Goal: Task Accomplishment & Management: Manage account settings

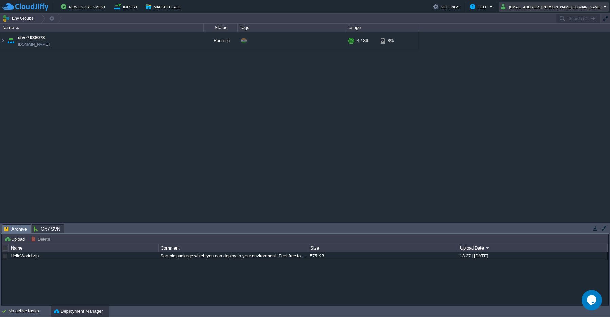
click at [605, 8] on em "[EMAIL_ADDRESS][PERSON_NAME][DOMAIN_NAME]" at bounding box center [555, 7] width 106 height 8
click at [193, 41] on td at bounding box center [197, 41] width 10 height 10
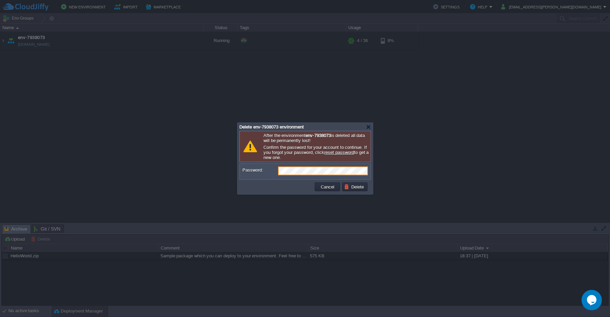
click at [356, 193] on div "Cancel Delete" at bounding box center [305, 187] width 131 height 15
click at [355, 189] on button "Delete" at bounding box center [355, 187] width 22 height 6
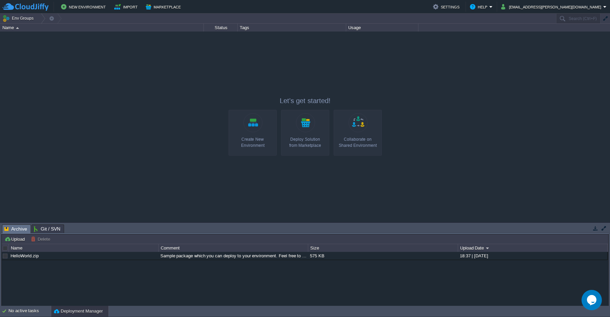
click at [250, 141] on div "Create New Environment" at bounding box center [253, 142] width 44 height 12
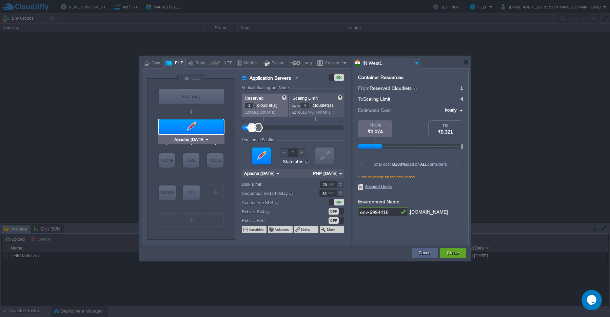
type input "MariaDB 12.0.2"
click at [192, 159] on div "SQL" at bounding box center [191, 160] width 16 height 15
type input "SQL Databases"
type input "4"
type input "6"
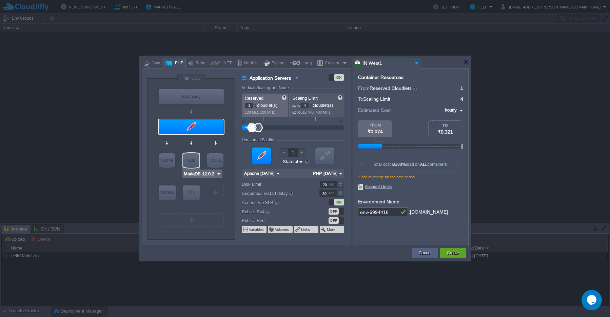
type input "MariaDB 12.0.2"
type input "12.0.2-almalinux-9"
type input "Stateless"
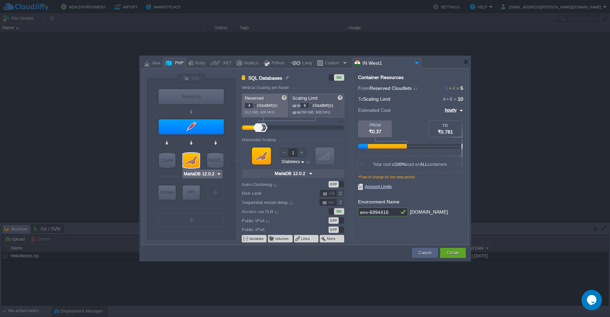
type input "Couchbase CE 7.1.1"
click at [455, 257] on div "Create" at bounding box center [454, 253] width 16 height 10
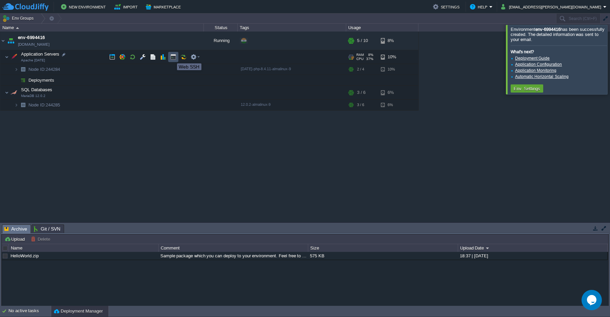
click at [172, 57] on button "button" at bounding box center [173, 57] width 6 height 6
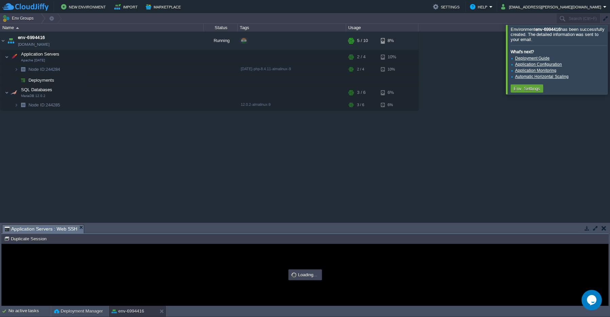
type input "#000000"
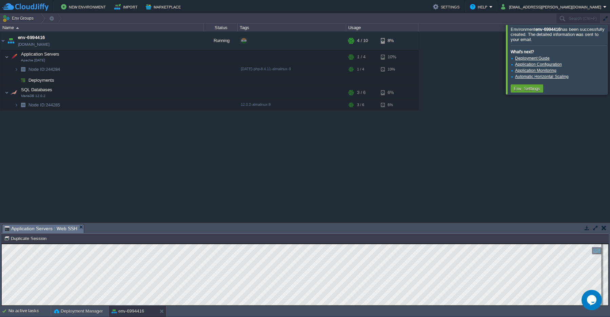
scroll to position [3, 0]
click at [598, 228] on button "button" at bounding box center [596, 228] width 6 height 6
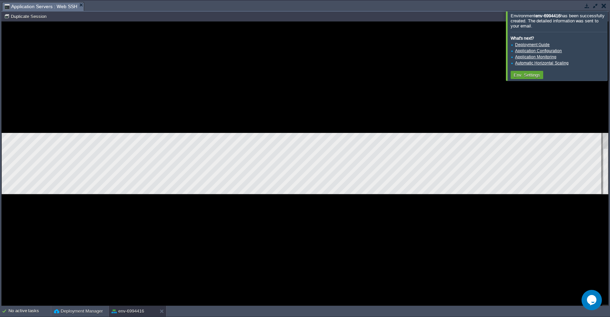
scroll to position [0, 0]
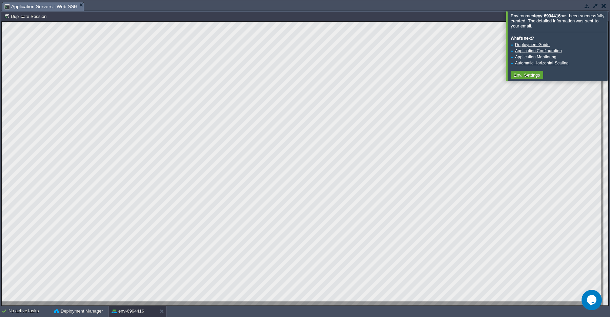
click at [597, 9] on td at bounding box center [595, 6] width 8 height 8
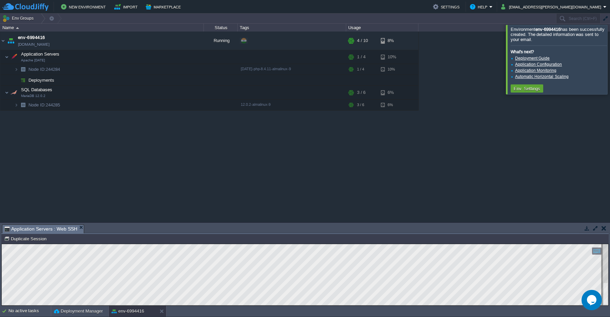
click at [597, 228] on button "button" at bounding box center [596, 228] width 6 height 6
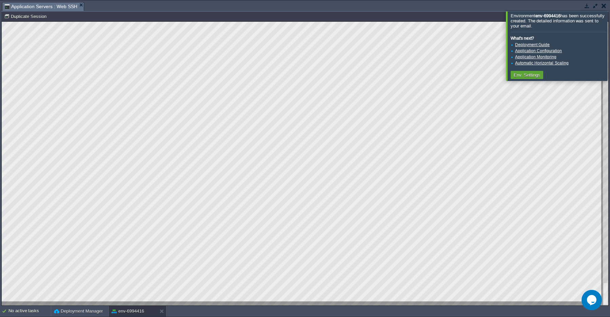
click at [603, 8] on button "button" at bounding box center [604, 6] width 5 height 6
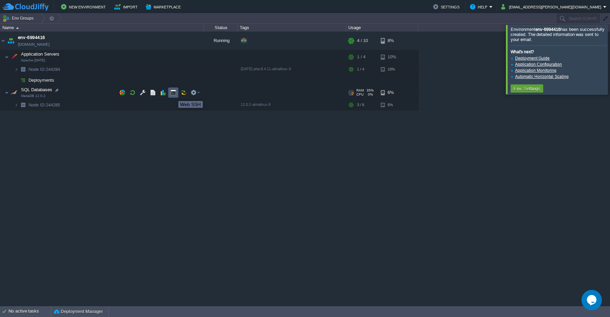
click at [173, 95] on button "button" at bounding box center [173, 93] width 6 height 6
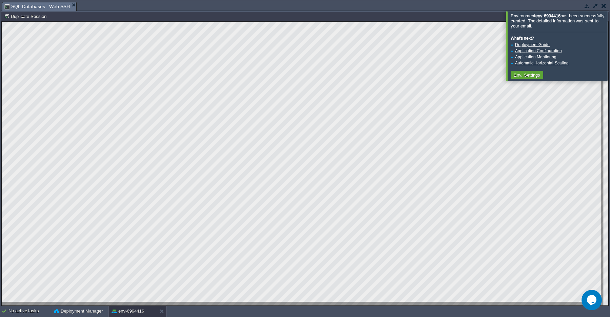
scroll to position [3, 0]
click at [604, 6] on button "button" at bounding box center [604, 6] width 5 height 6
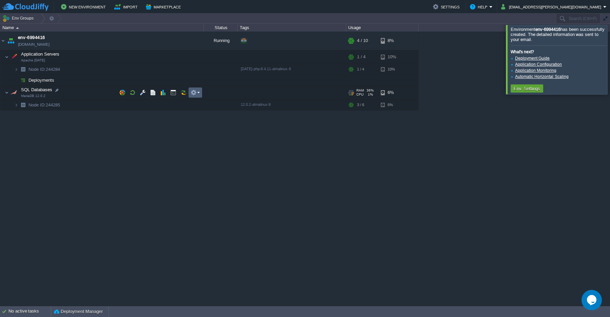
click at [200, 95] on td at bounding box center [196, 93] width 14 height 10
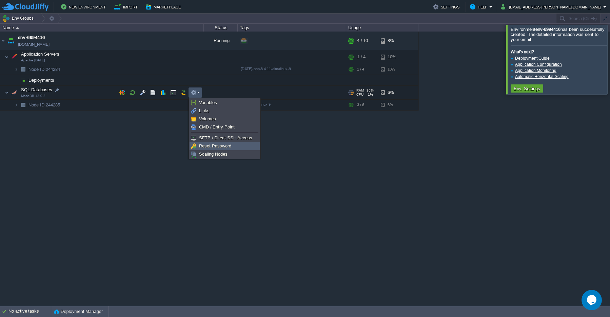
click at [234, 148] on link "Reset Password" at bounding box center [225, 146] width 70 height 7
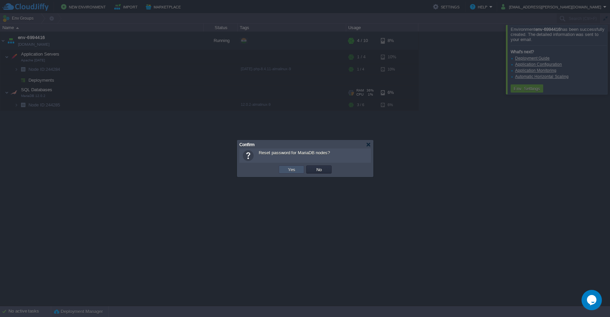
click at [292, 170] on button "Yes" at bounding box center [292, 170] width 12 height 6
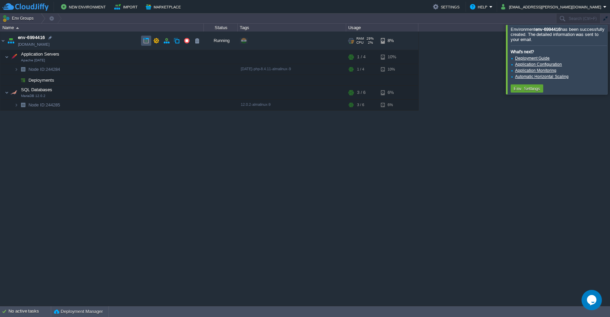
click at [144, 41] on button "button" at bounding box center [146, 41] width 6 height 6
click at [172, 70] on button "button" at bounding box center [173, 69] width 6 height 6
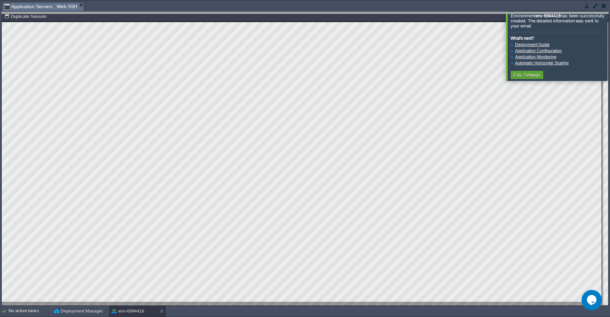
drag, startPoint x: 604, startPoint y: 5, endPoint x: 541, endPoint y: 39, distance: 72.3
click at [583, 19] on body "New Environment Import Marketplace Bonus ₹0.00 Upgrade Account Settings Help [E…" at bounding box center [305, 158] width 610 height 317
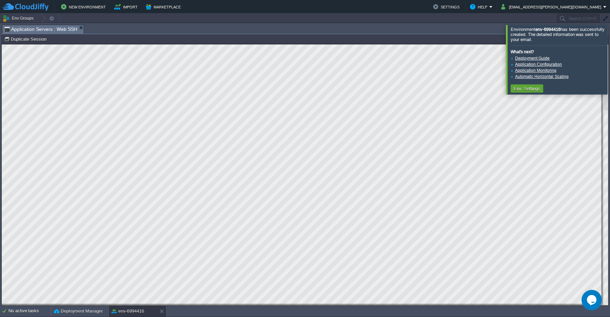
click at [610, 58] on div at bounding box center [619, 59] width 0 height 69
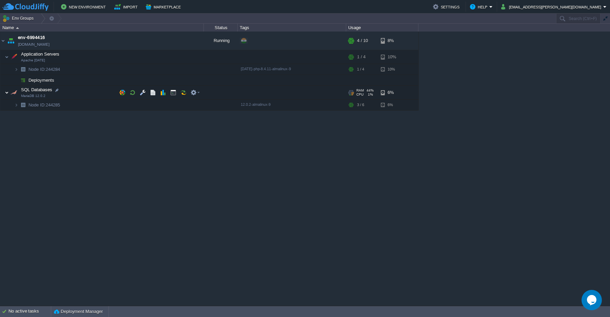
click at [8, 95] on img at bounding box center [7, 93] width 4 height 14
click at [172, 95] on button "button" at bounding box center [173, 93] width 6 height 6
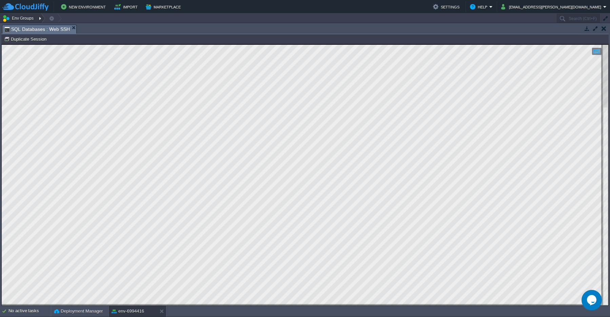
click at [21, 18] on button "Env Groups" at bounding box center [19, 19] width 34 height 10
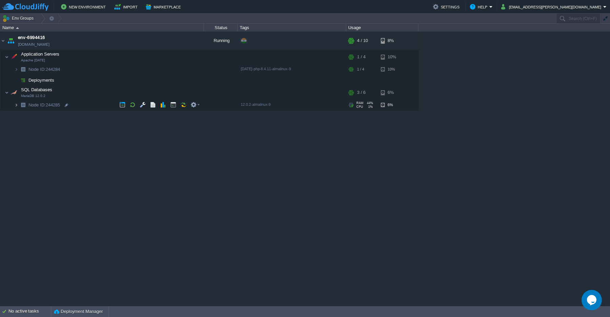
click at [16, 108] on img at bounding box center [16, 105] width 4 height 11
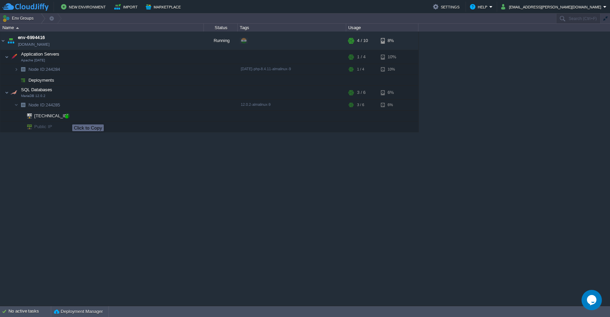
click at [67, 118] on div at bounding box center [67, 116] width 6 height 6
click at [197, 129] on button "button" at bounding box center [197, 127] width 6 height 6
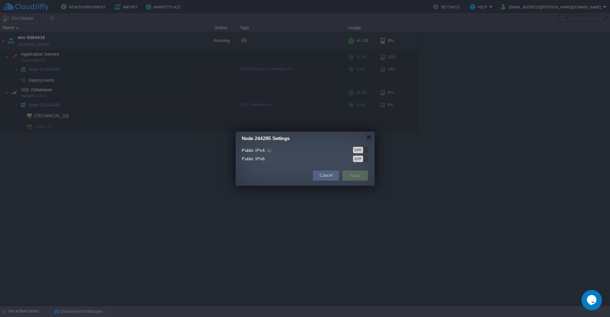
click at [368, 150] on div "OFF" at bounding box center [361, 150] width 16 height 6
click at [358, 177] on button "Apply" at bounding box center [355, 176] width 15 height 8
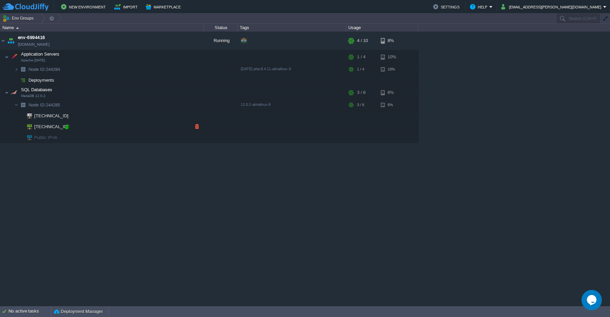
click at [67, 130] on div at bounding box center [67, 127] width 6 height 6
type input "[TECHNICAL_ID]"
click at [16, 72] on img at bounding box center [16, 69] width 4 height 11
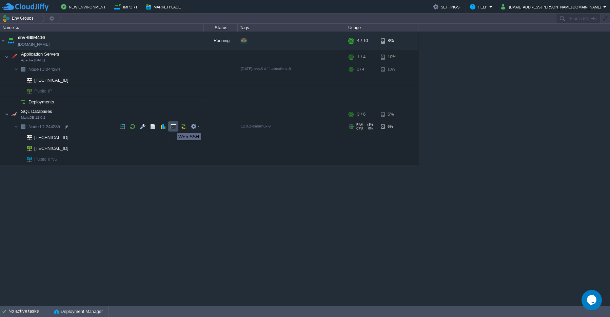
click at [172, 127] on button "button" at bounding box center [173, 127] width 6 height 6
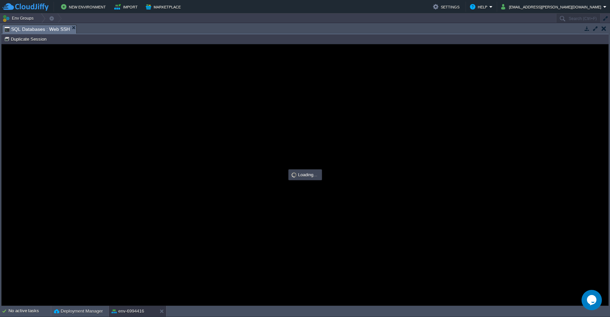
scroll to position [0, 0]
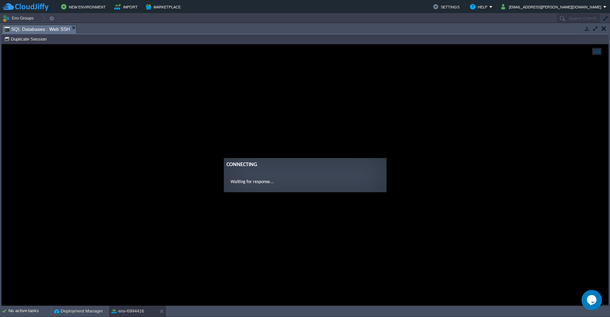
click at [603, 27] on button "button" at bounding box center [604, 28] width 5 height 6
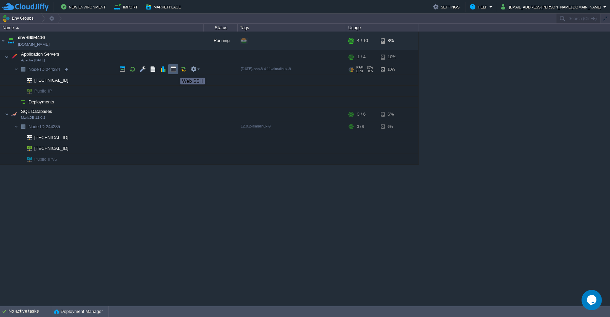
click at [174, 72] on button "button" at bounding box center [173, 69] width 6 height 6
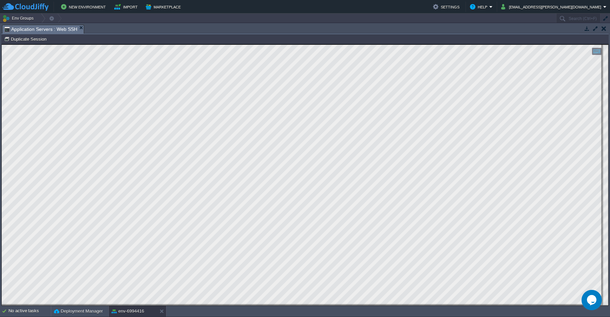
scroll to position [3, 0]
click at [595, 31] on button "button" at bounding box center [596, 28] width 6 height 6
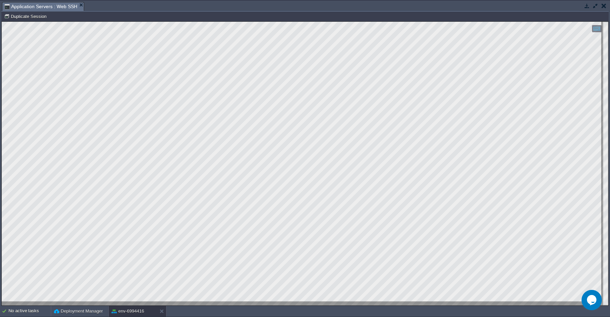
click at [602, 8] on button "button" at bounding box center [604, 6] width 5 height 6
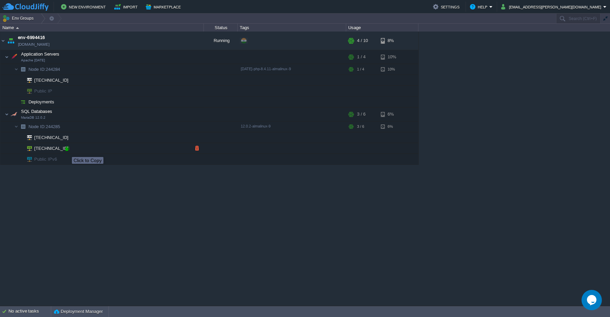
click at [67, 151] on div at bounding box center [67, 149] width 6 height 6
click at [175, 72] on td at bounding box center [173, 69] width 10 height 10
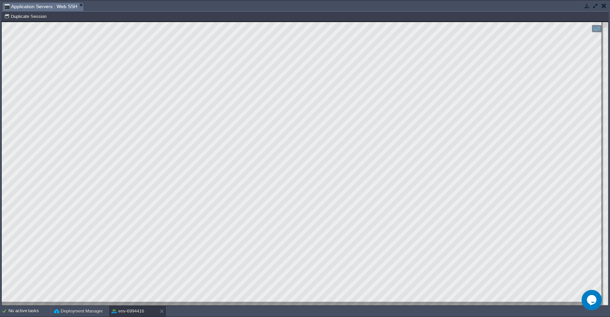
click at [602, 7] on td at bounding box center [604, 6] width 8 height 8
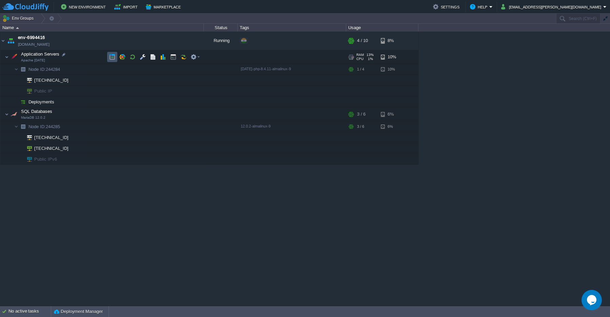
click at [113, 59] on button "button" at bounding box center [112, 57] width 6 height 6
click at [173, 70] on button "button" at bounding box center [173, 69] width 6 height 6
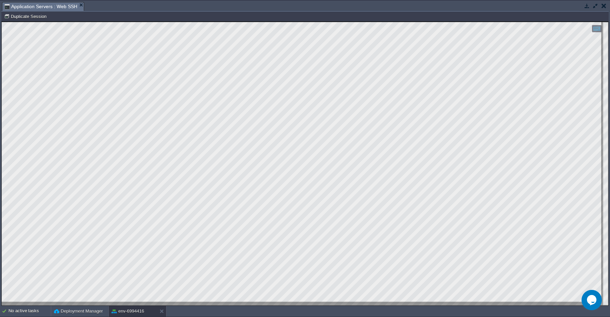
click at [606, 8] on button "button" at bounding box center [604, 6] width 5 height 6
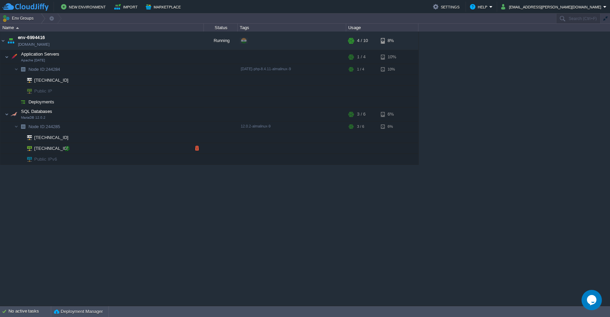
click at [66, 149] on div at bounding box center [67, 149] width 6 height 6
click at [166, 40] on button "button" at bounding box center [167, 41] width 6 height 6
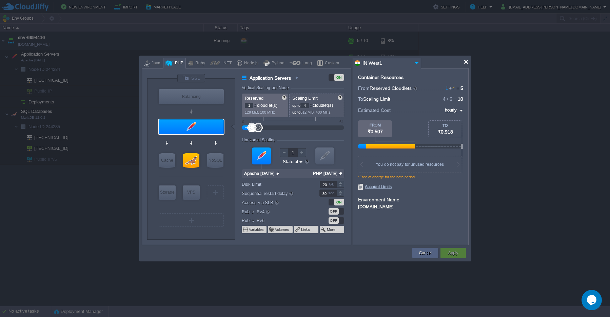
click at [466, 63] on div at bounding box center [466, 61] width 5 height 5
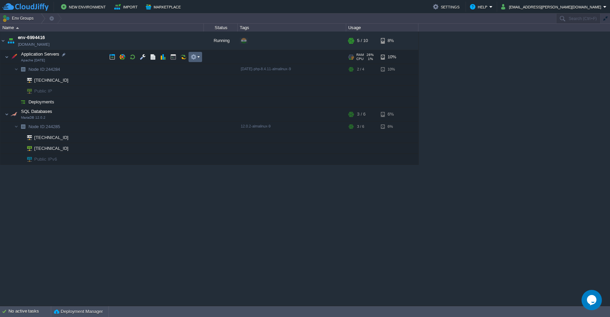
click at [199, 57] on em at bounding box center [195, 57] width 9 height 6
click at [142, 58] on button "button" at bounding box center [143, 57] width 6 height 6
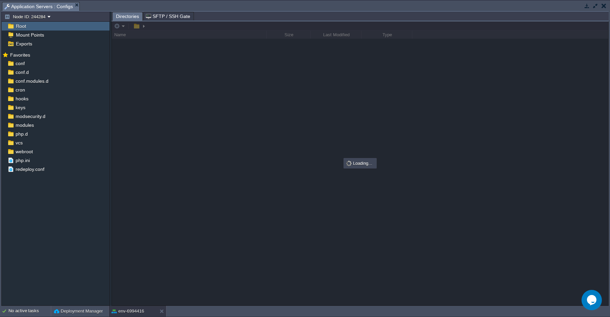
click at [603, 7] on button "button" at bounding box center [604, 6] width 5 height 6
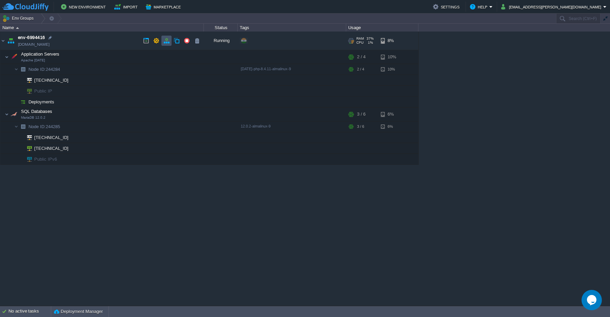
click at [166, 42] on button "button" at bounding box center [167, 41] width 6 height 6
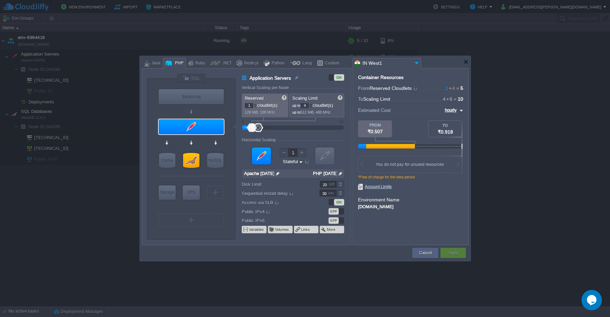
type input "NGINX 1.28.0"
click at [196, 78] on div at bounding box center [191, 78] width 29 height 9
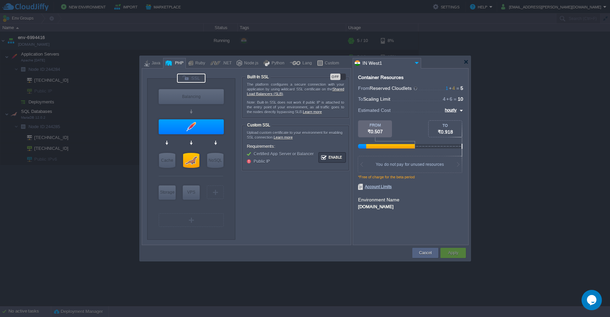
click at [341, 77] on div "OFF" at bounding box center [339, 77] width 16 height 6
click at [456, 254] on button "Apply" at bounding box center [453, 253] width 10 height 7
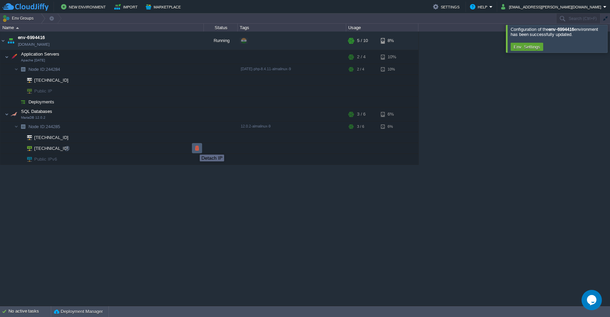
click at [195, 148] on button "button" at bounding box center [197, 148] width 6 height 6
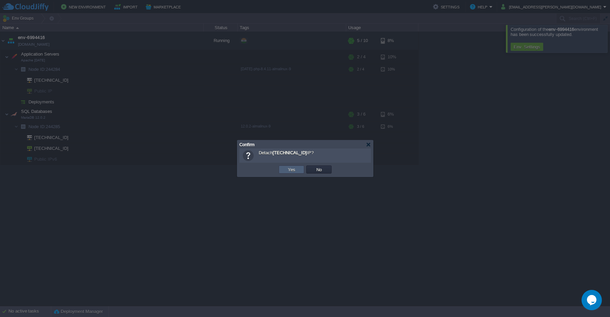
click at [288, 172] on button "Yes" at bounding box center [292, 170] width 12 height 6
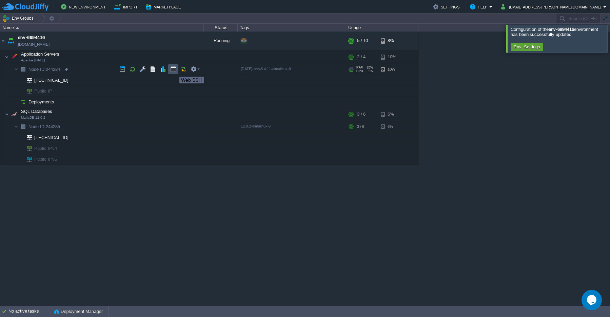
click at [174, 70] on button "button" at bounding box center [173, 69] width 6 height 6
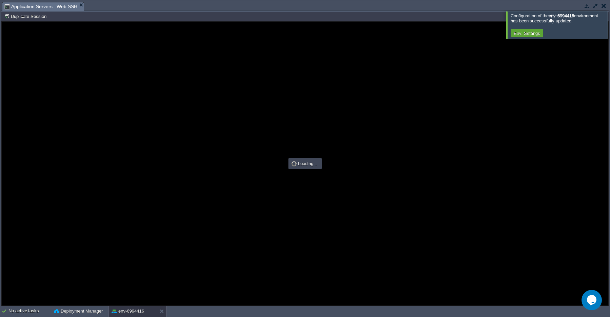
click at [605, 10] on td at bounding box center [604, 6] width 8 height 8
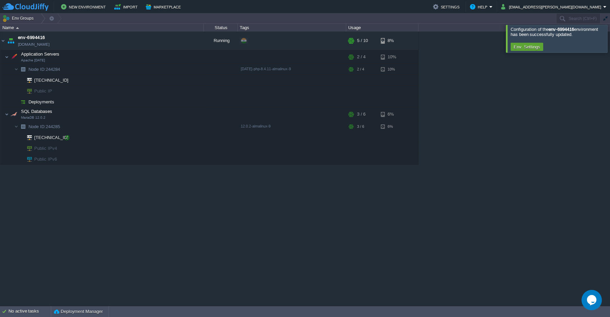
click at [68, 136] on div at bounding box center [67, 138] width 6 height 6
type input "[TECHNICAL_ID]"
click at [174, 71] on button "button" at bounding box center [173, 69] width 6 height 6
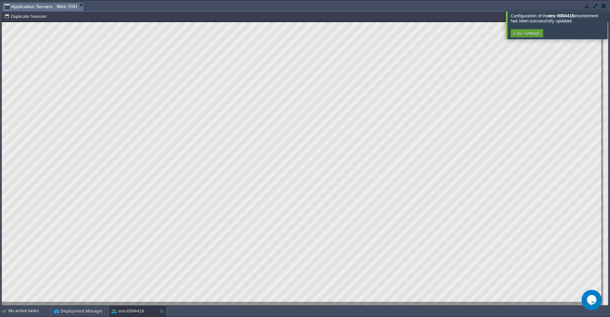
drag, startPoint x: 601, startPoint y: 28, endPoint x: 596, endPoint y: 6, distance: 22.0
click at [610, 28] on div at bounding box center [619, 24] width 0 height 27
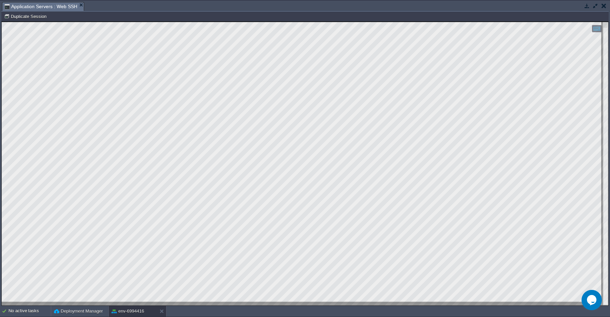
click at [604, 4] on button "button" at bounding box center [604, 6] width 5 height 6
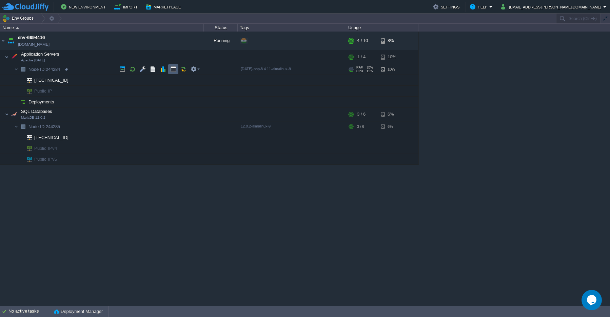
click at [173, 72] on button "button" at bounding box center [173, 69] width 6 height 6
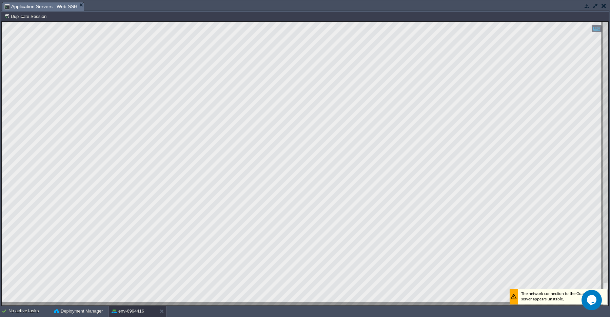
click at [603, 7] on button "button" at bounding box center [604, 6] width 5 height 6
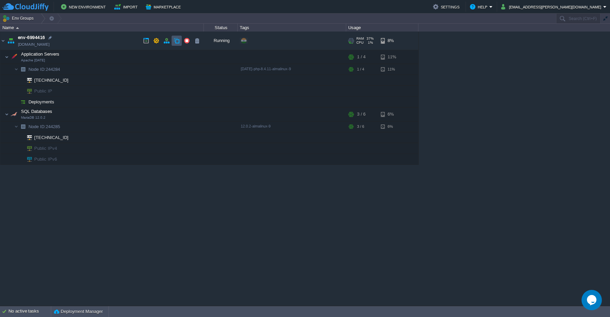
click at [175, 42] on button "button" at bounding box center [177, 41] width 6 height 6
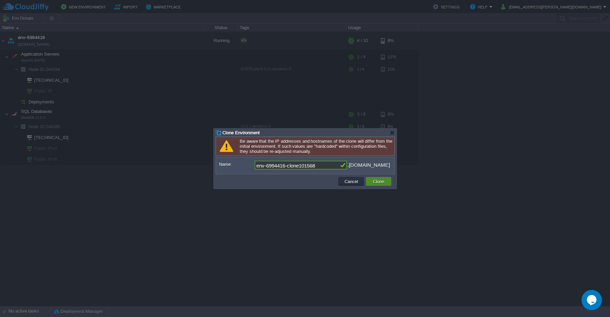
click at [373, 183] on button "Clone" at bounding box center [378, 181] width 15 height 6
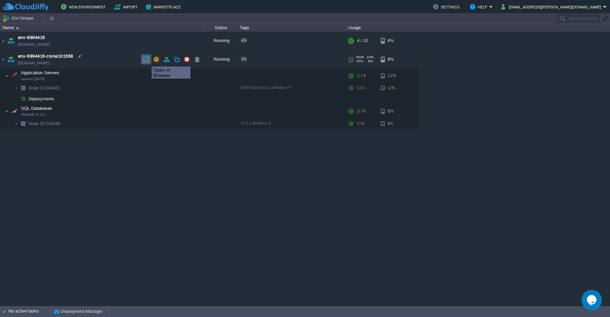
click at [147, 60] on button "button" at bounding box center [146, 59] width 6 height 6
click at [197, 61] on button "button" at bounding box center [197, 59] width 6 height 6
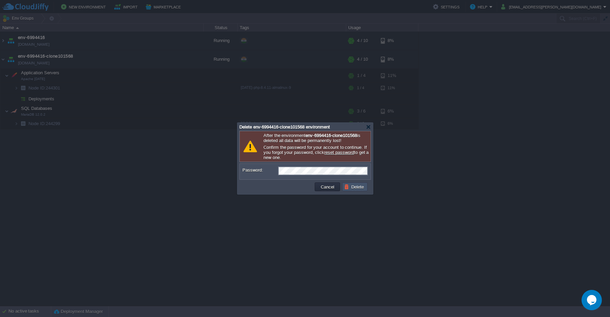
click at [358, 189] on button "Delete" at bounding box center [355, 187] width 22 height 6
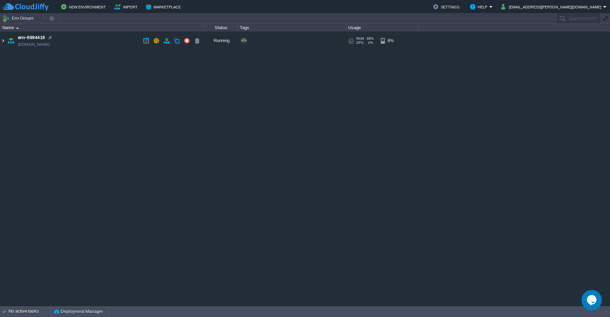
click at [3, 40] on img at bounding box center [2, 41] width 5 height 18
